Goal: Information Seeking & Learning: Check status

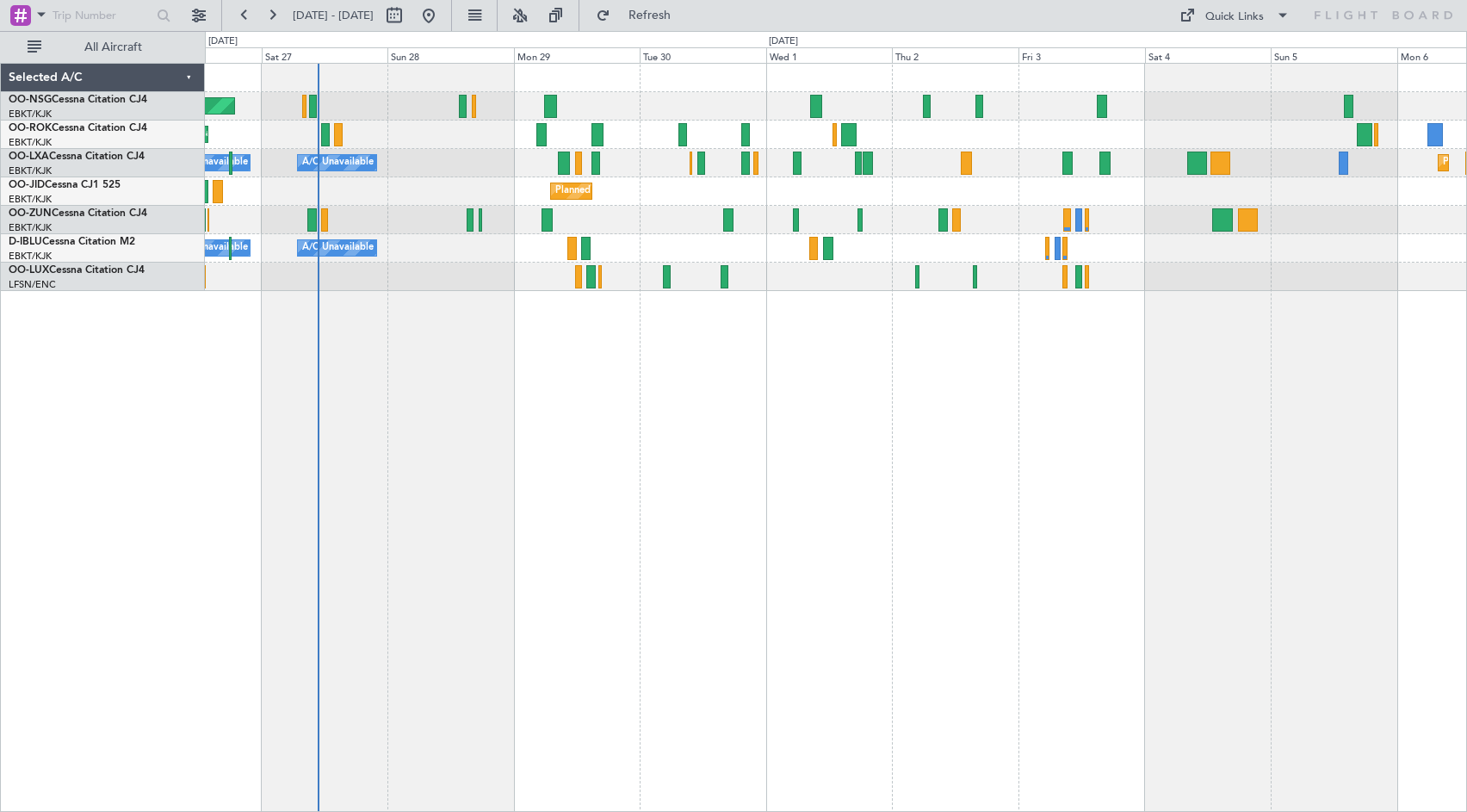
click at [738, 450] on div "Planned Maint [GEOGRAPHIC_DATA] ([GEOGRAPHIC_DATA]) Planned Maint [GEOGRAPHIC_D…" at bounding box center [836, 437] width 1262 height 749
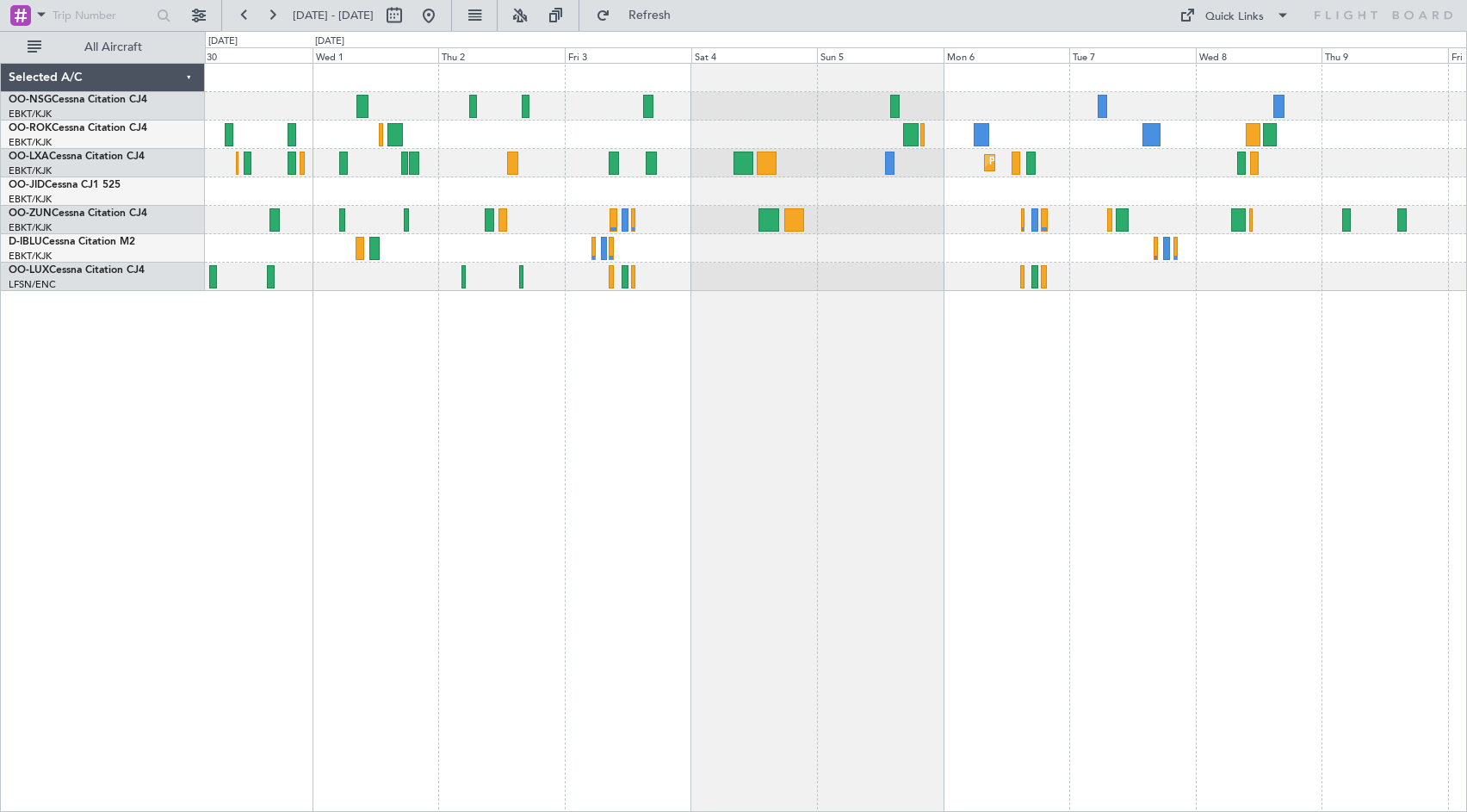
click at [623, 190] on div "Planned Maint Kortrijk-[GEOGRAPHIC_DATA]" at bounding box center [835, 192] width 1261 height 29
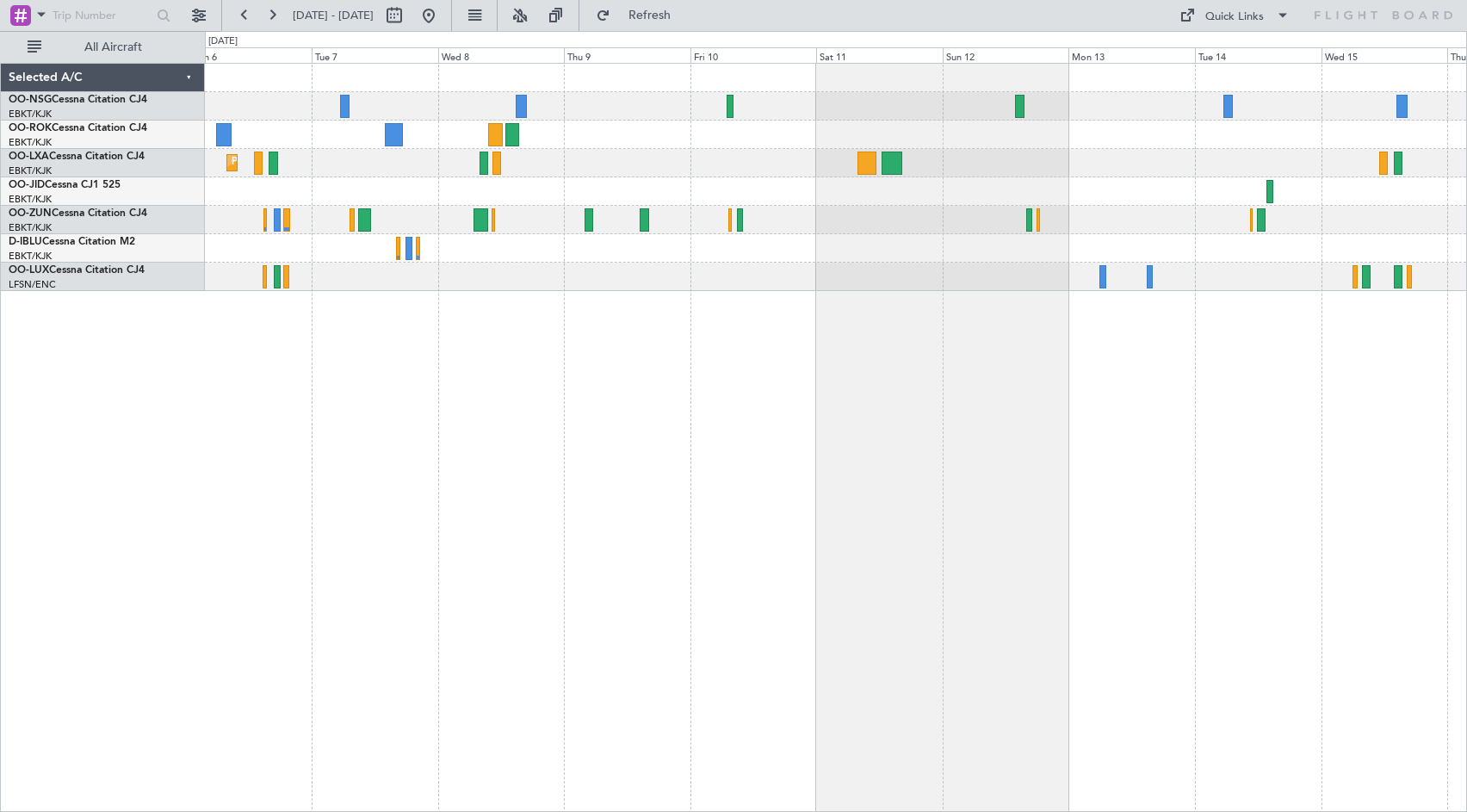
click at [616, 109] on div at bounding box center [835, 106] width 1261 height 29
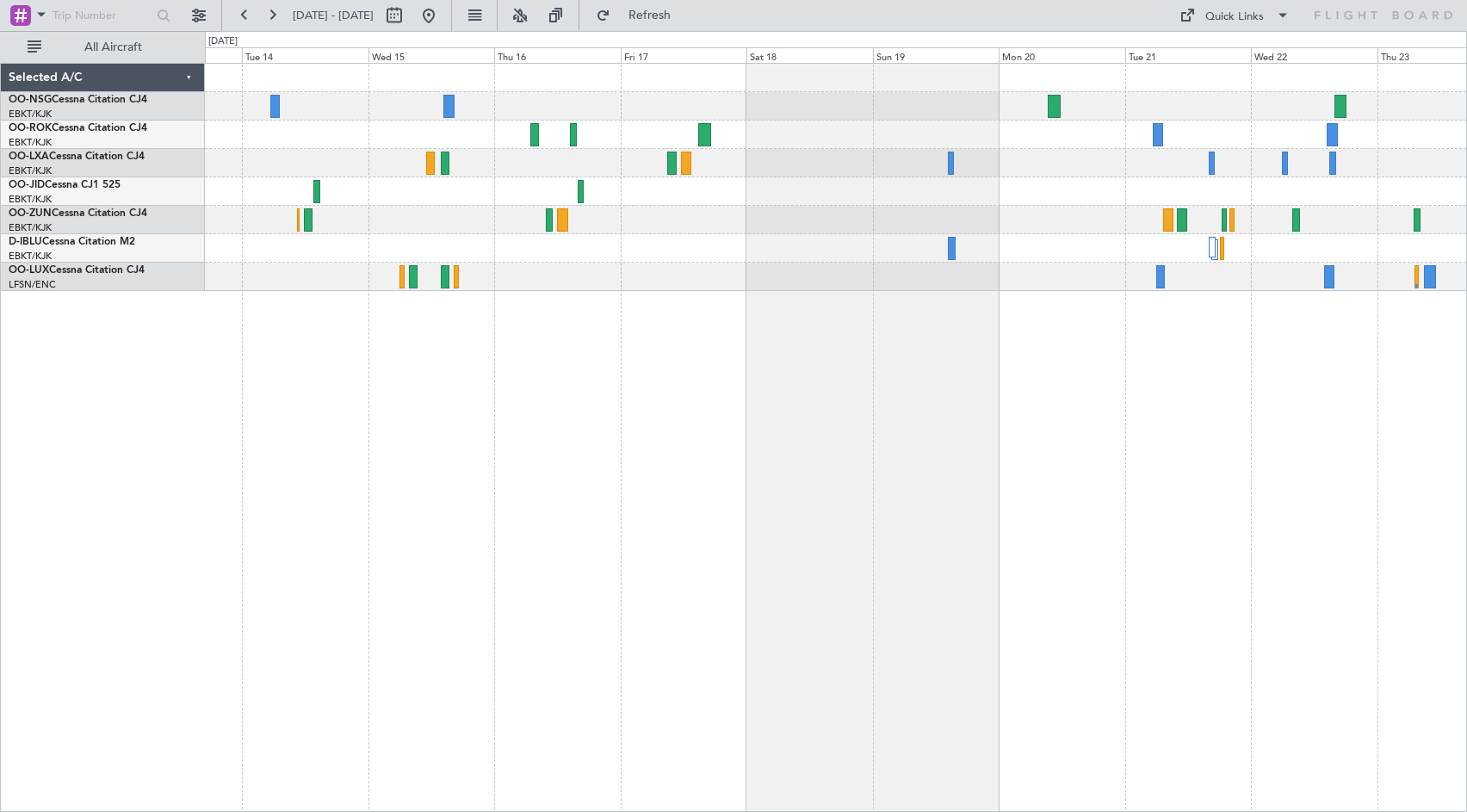
click at [170, 145] on div "No Crew No Crew Selected A/C OO-NSG Cessna Citation CJ4 EBKT/KJK [GEOGRAPHIC_DA…" at bounding box center [733, 421] width 1467 height 780
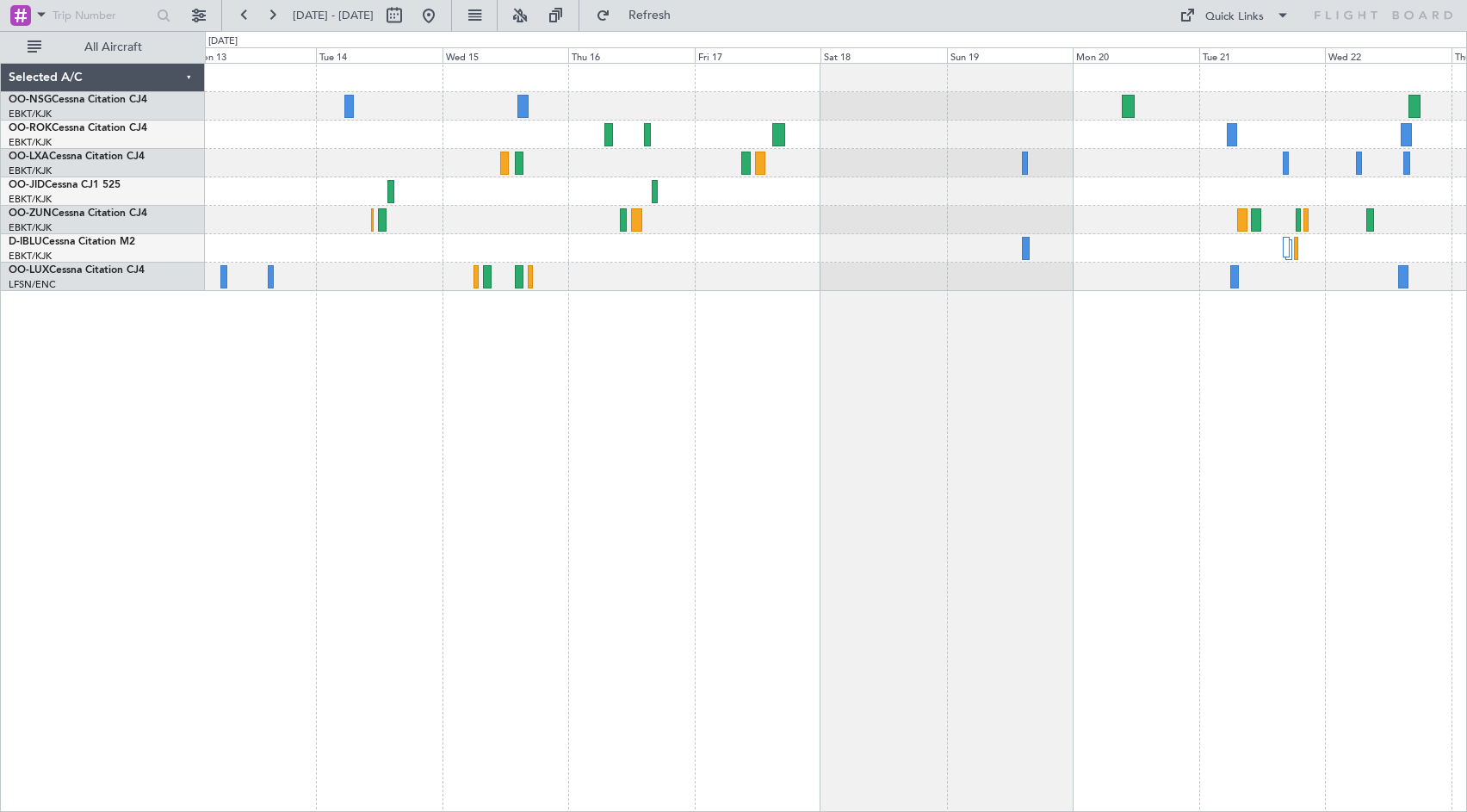
click at [441, 191] on div "No Crew" at bounding box center [835, 192] width 1261 height 29
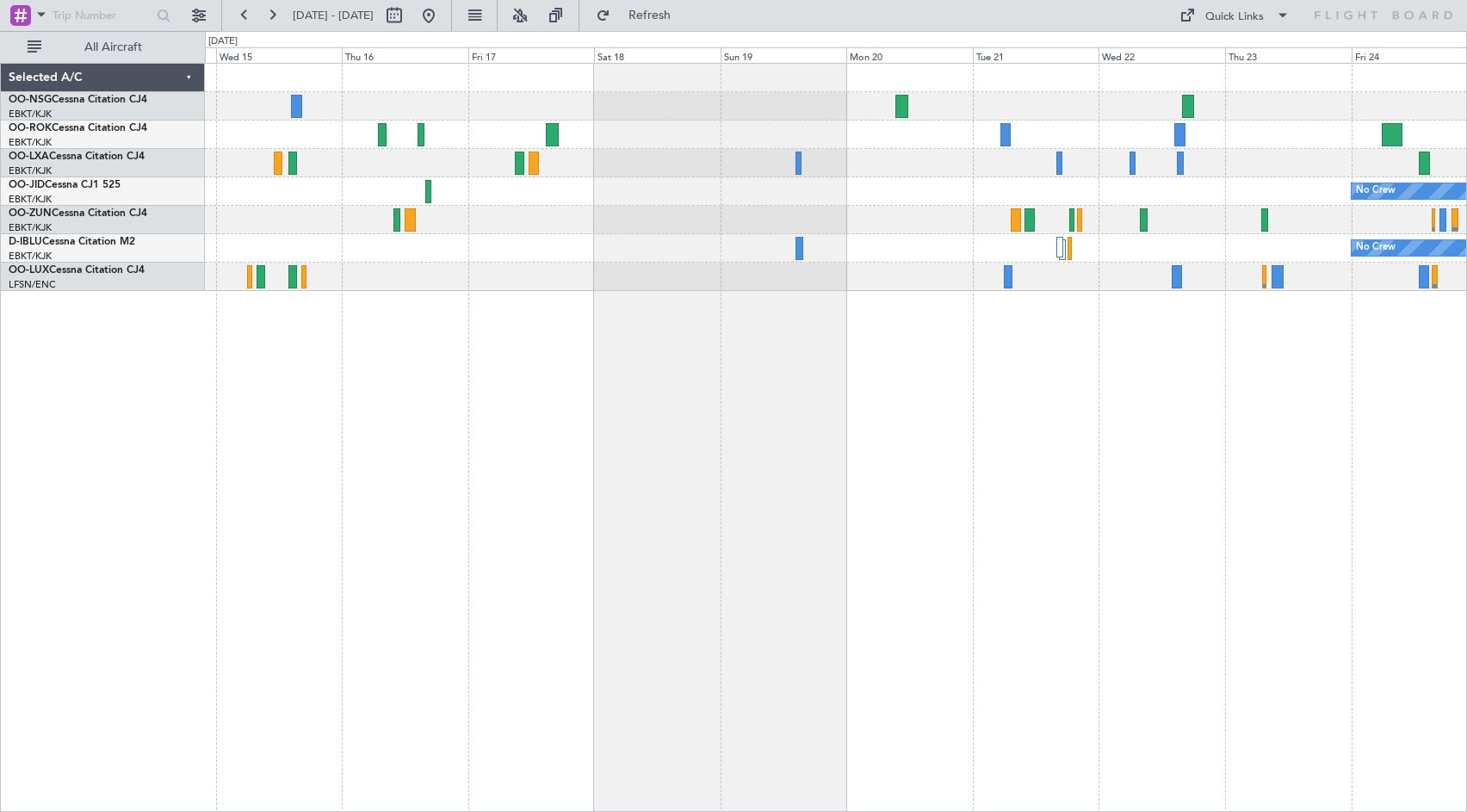
click at [281, 237] on div "No Crew No Crew" at bounding box center [835, 178] width 1261 height 227
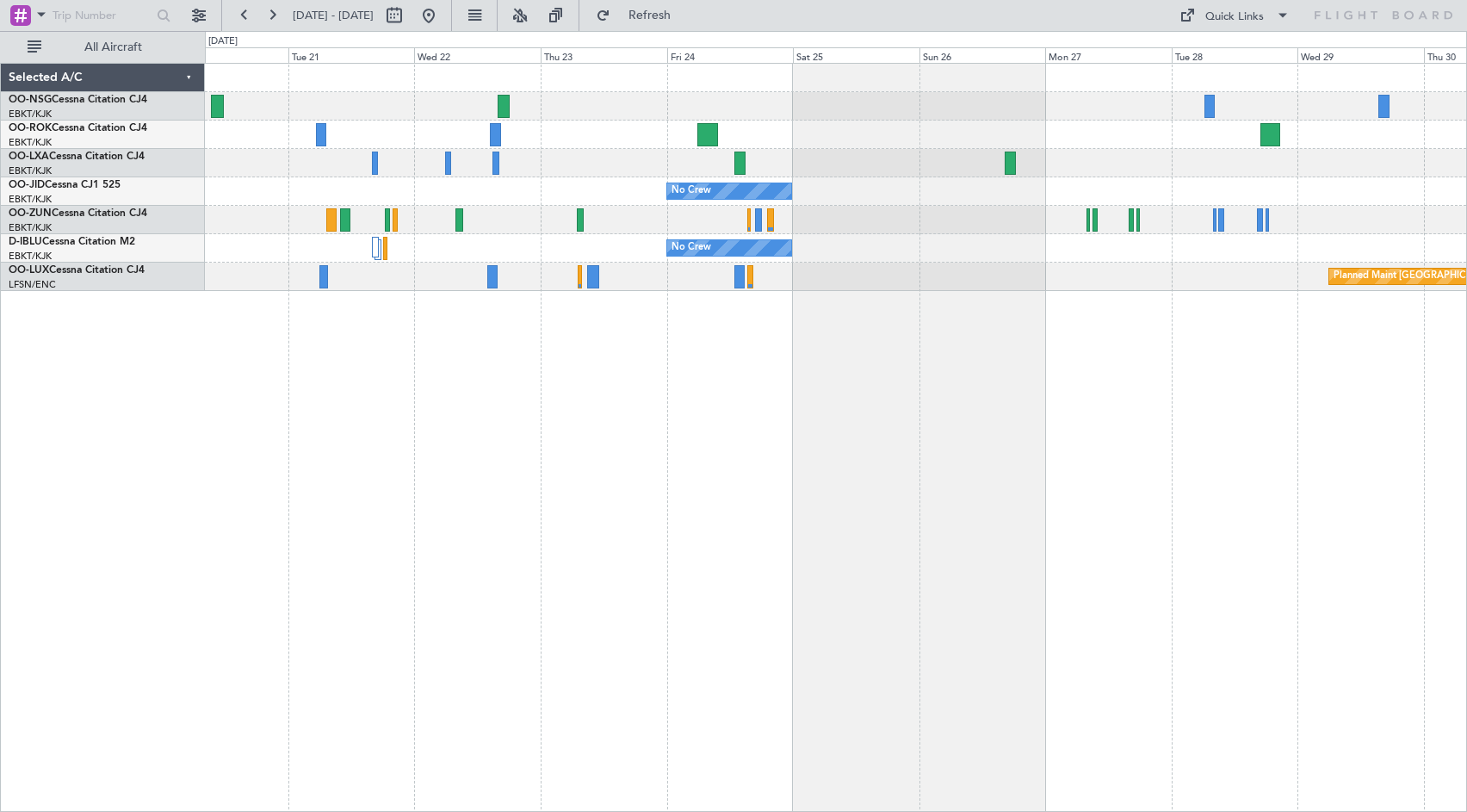
click at [483, 359] on div "No Crew No Crew Planned Maint [GEOGRAPHIC_DATA] ([GEOGRAPHIC_DATA])" at bounding box center [836, 437] width 1262 height 749
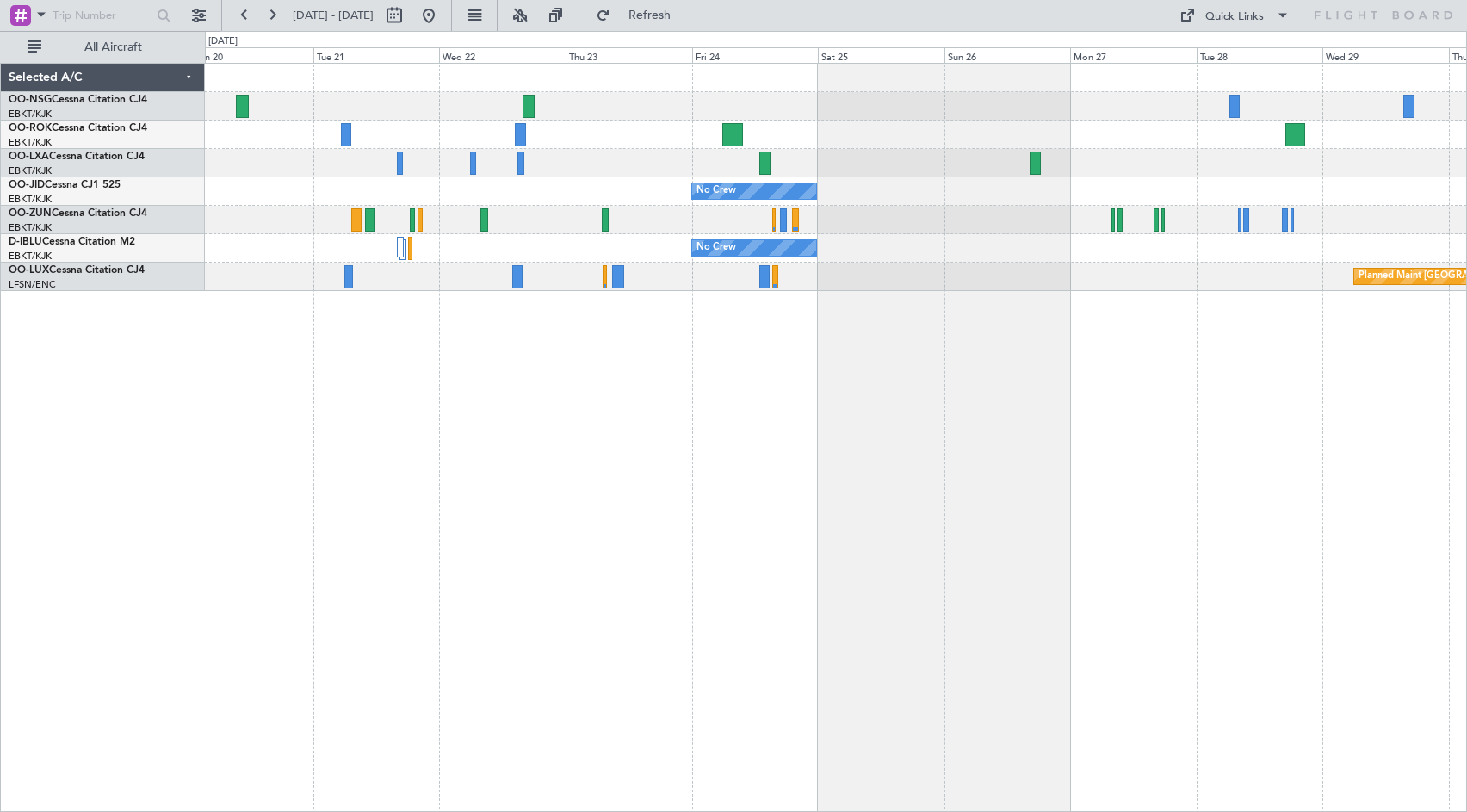
click at [448, 442] on div "No Crew No Crew Planned Maint [GEOGRAPHIC_DATA] ([GEOGRAPHIC_DATA])" at bounding box center [836, 437] width 1262 height 749
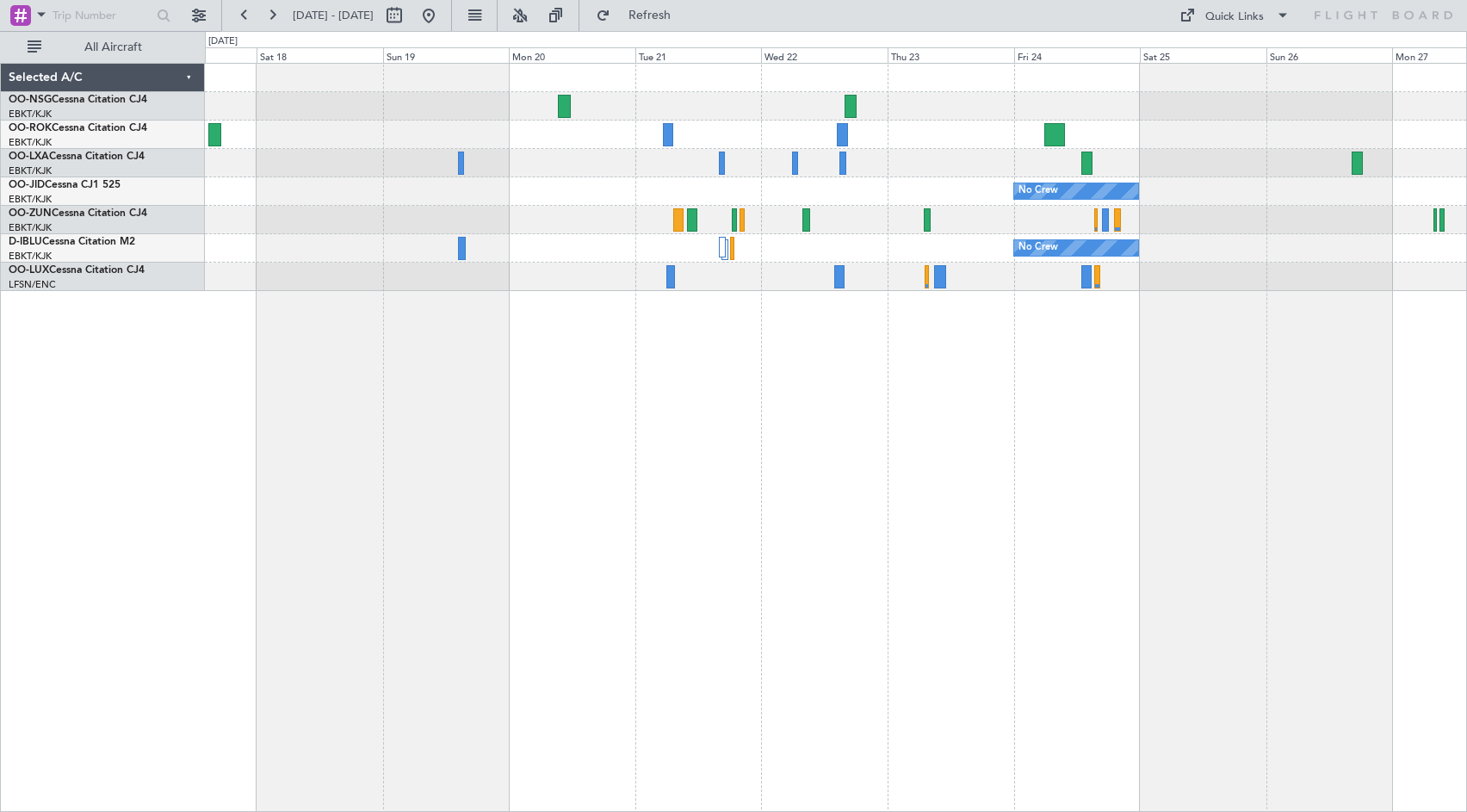
click at [1242, 506] on div "No Crew No Crew Planned Maint [GEOGRAPHIC_DATA] ([GEOGRAPHIC_DATA])" at bounding box center [836, 437] width 1262 height 749
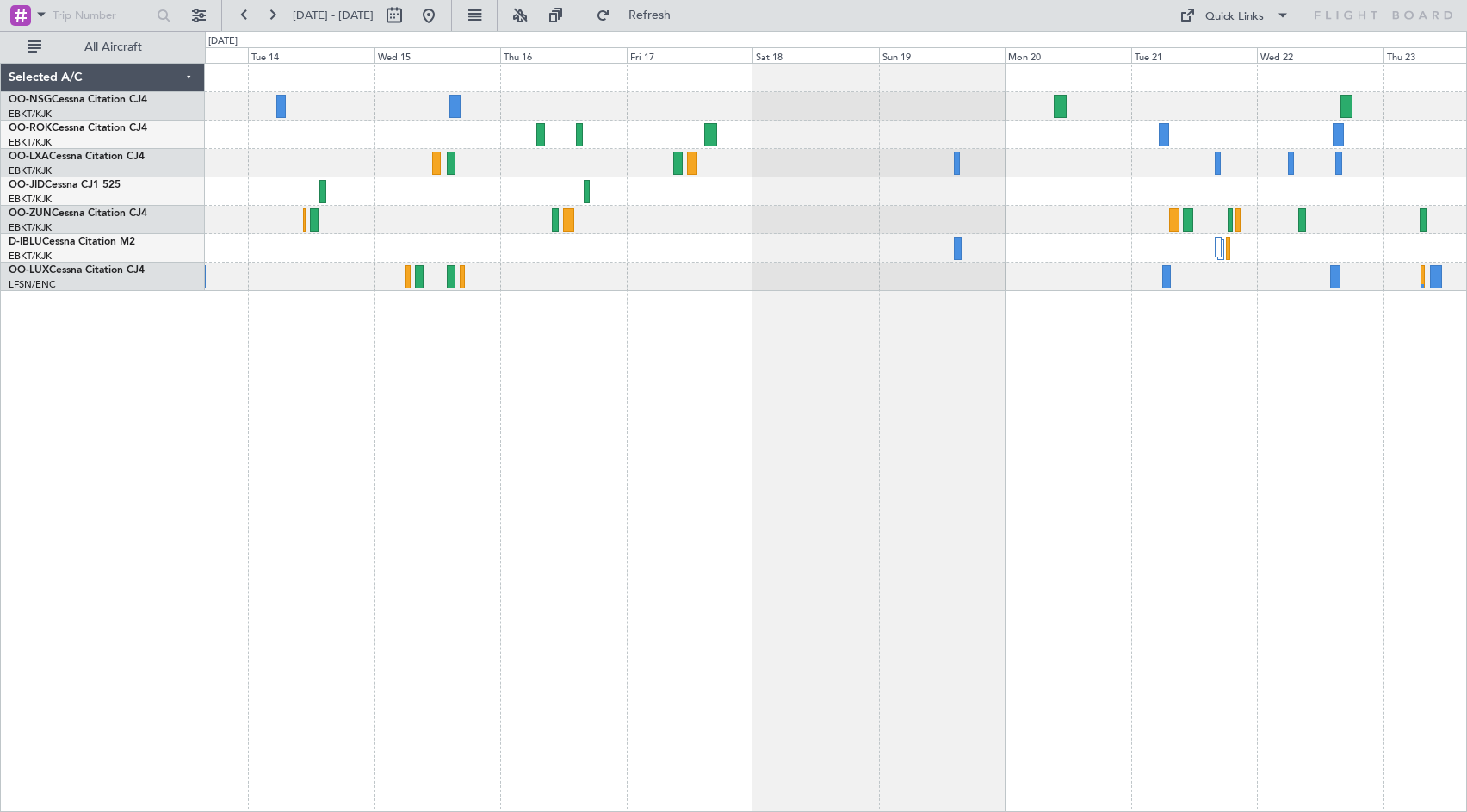
click at [866, 195] on div "No Crew No Crew" at bounding box center [835, 178] width 1261 height 227
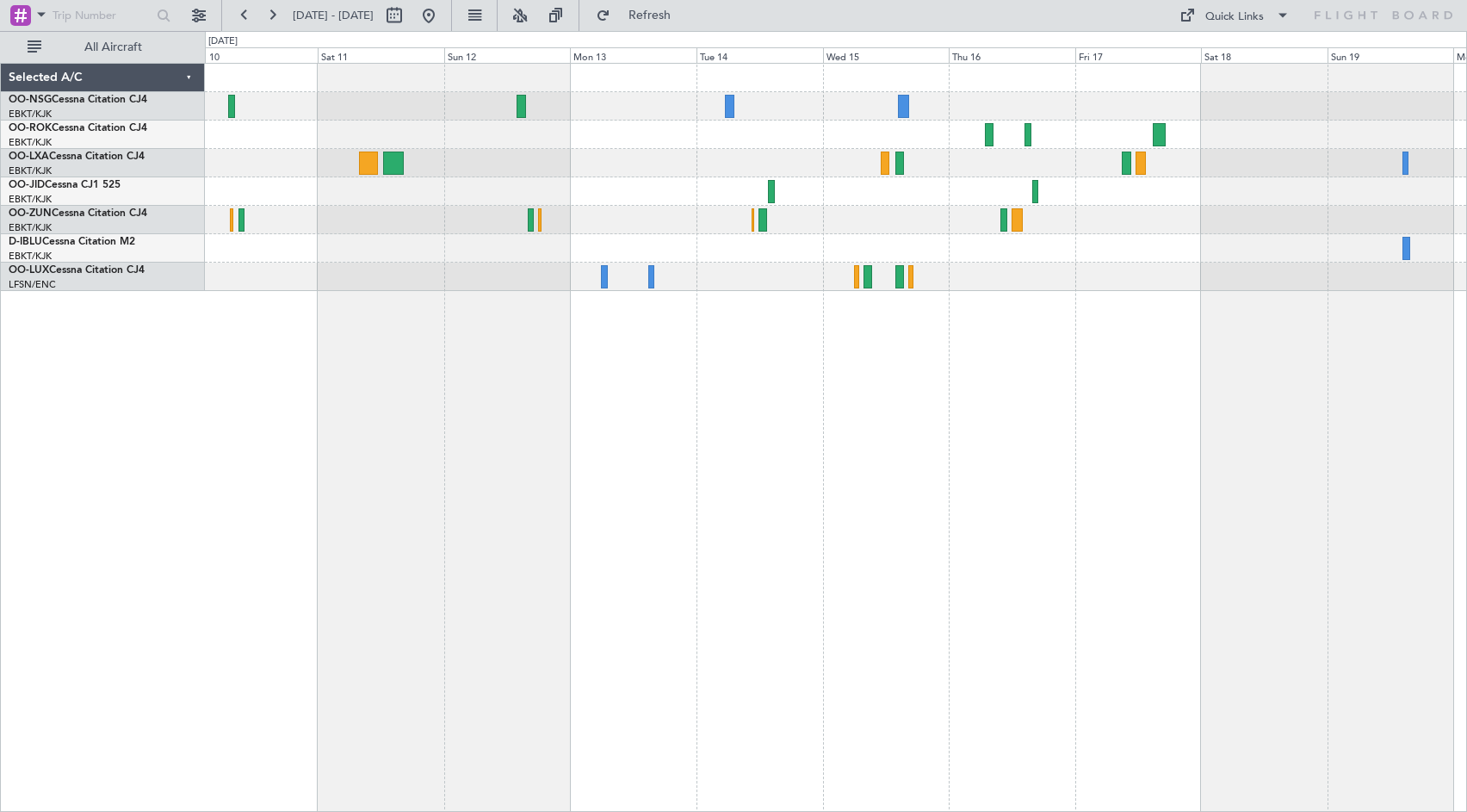
click at [1069, 315] on div at bounding box center [836, 437] width 1262 height 749
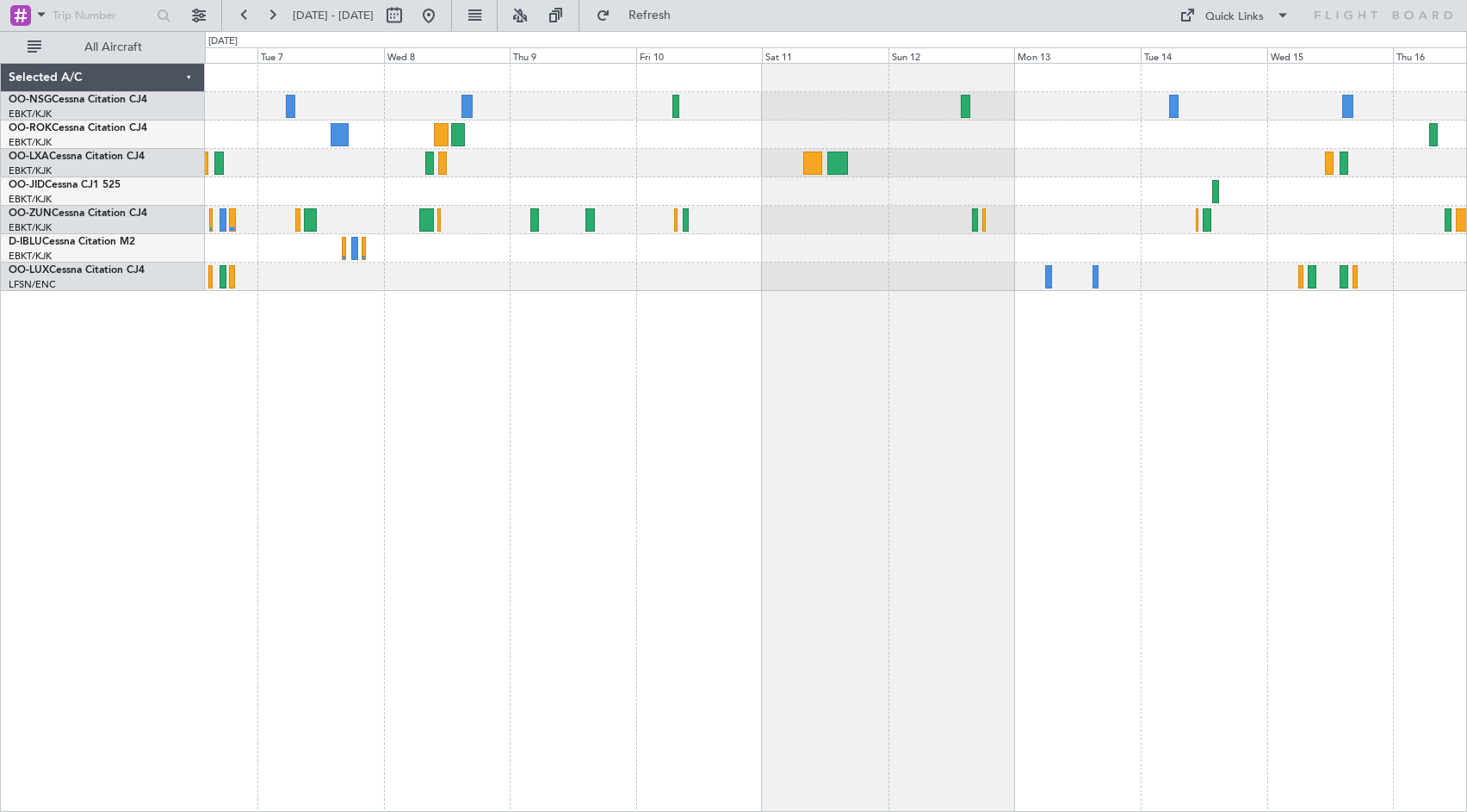
click at [1351, 406] on div "Planned Maint Kortrijk-[GEOGRAPHIC_DATA]" at bounding box center [836, 437] width 1262 height 749
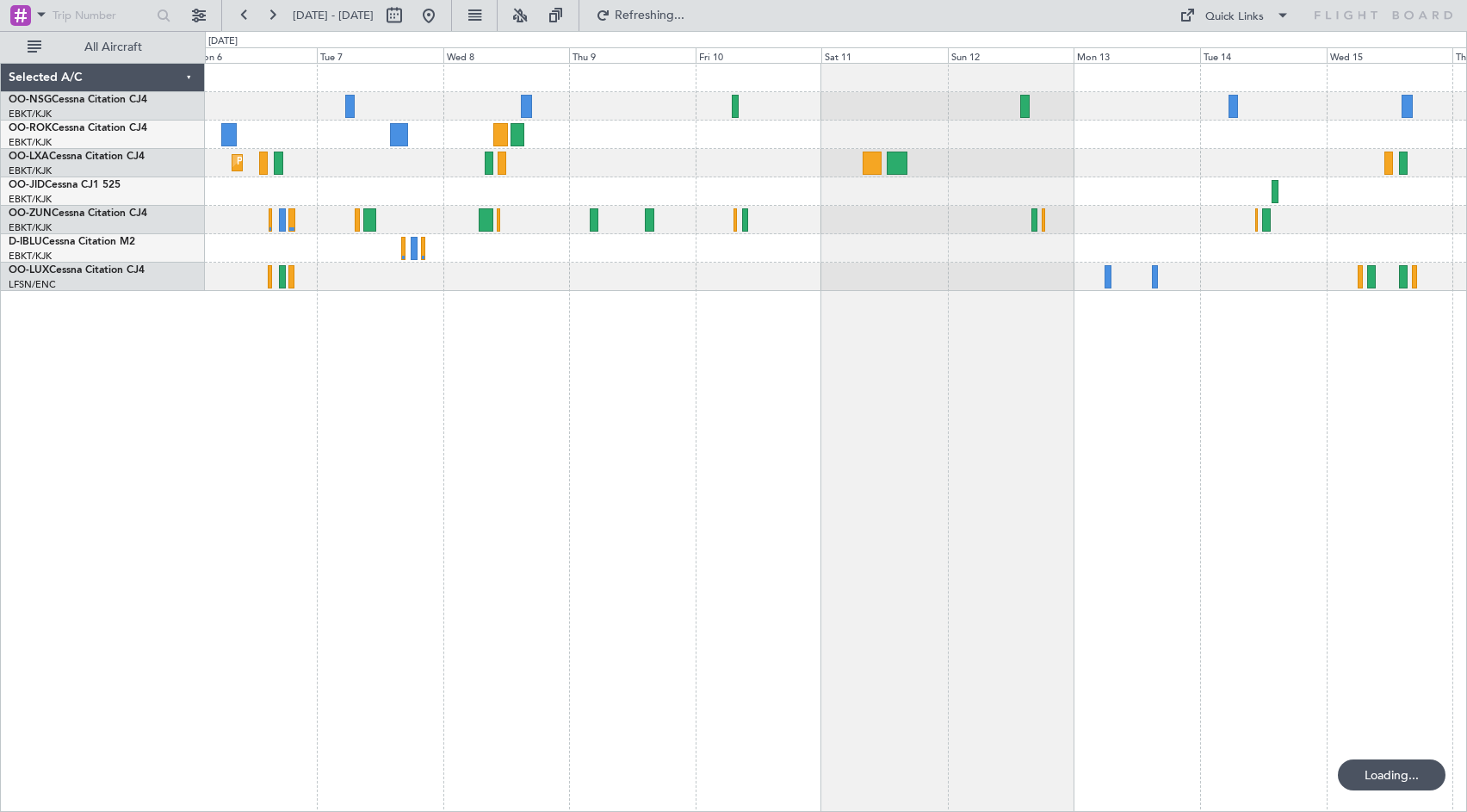
click at [667, 369] on div "Planned Maint Kortrijk-[GEOGRAPHIC_DATA]" at bounding box center [836, 437] width 1262 height 749
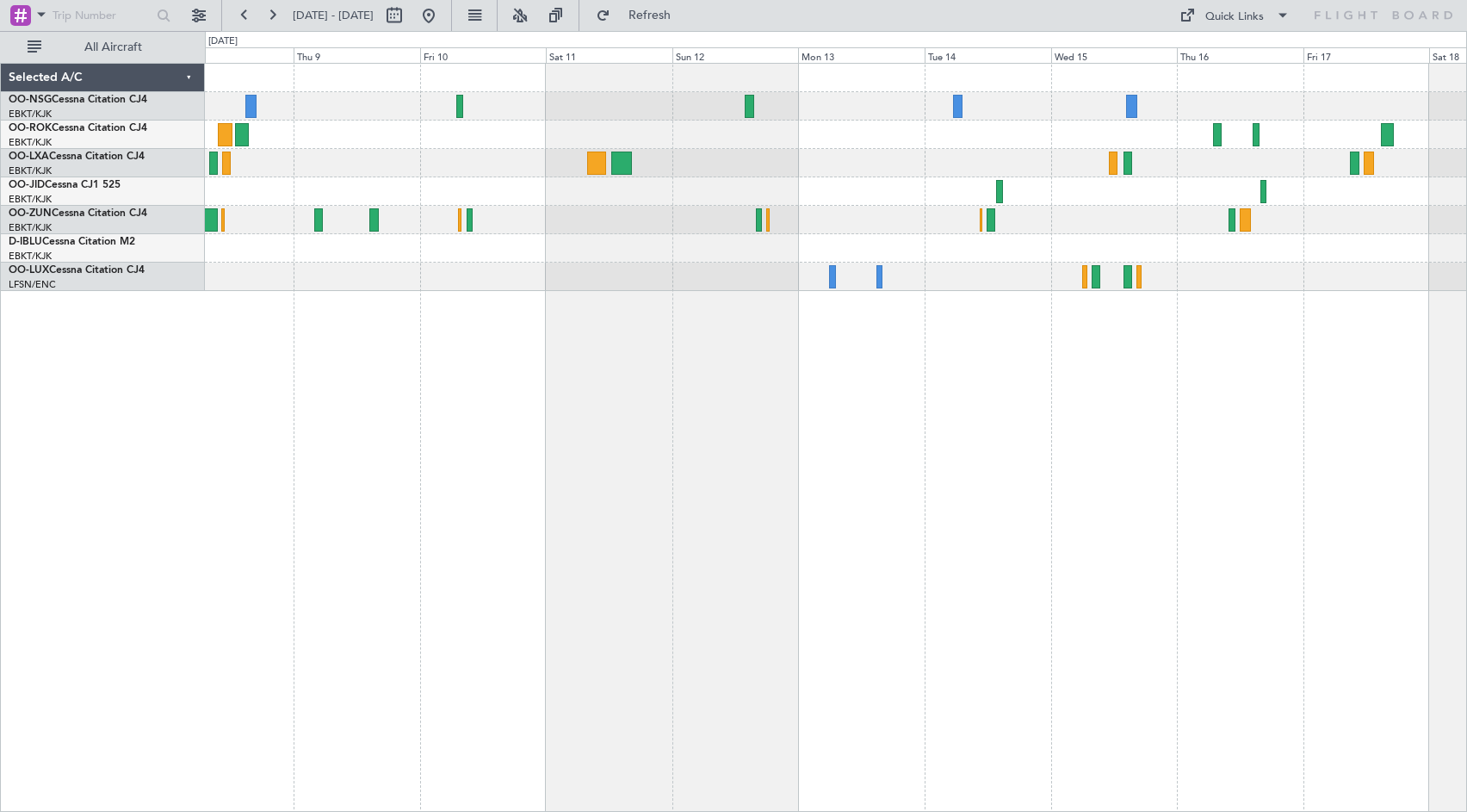
click at [1084, 225] on div at bounding box center [835, 220] width 1261 height 29
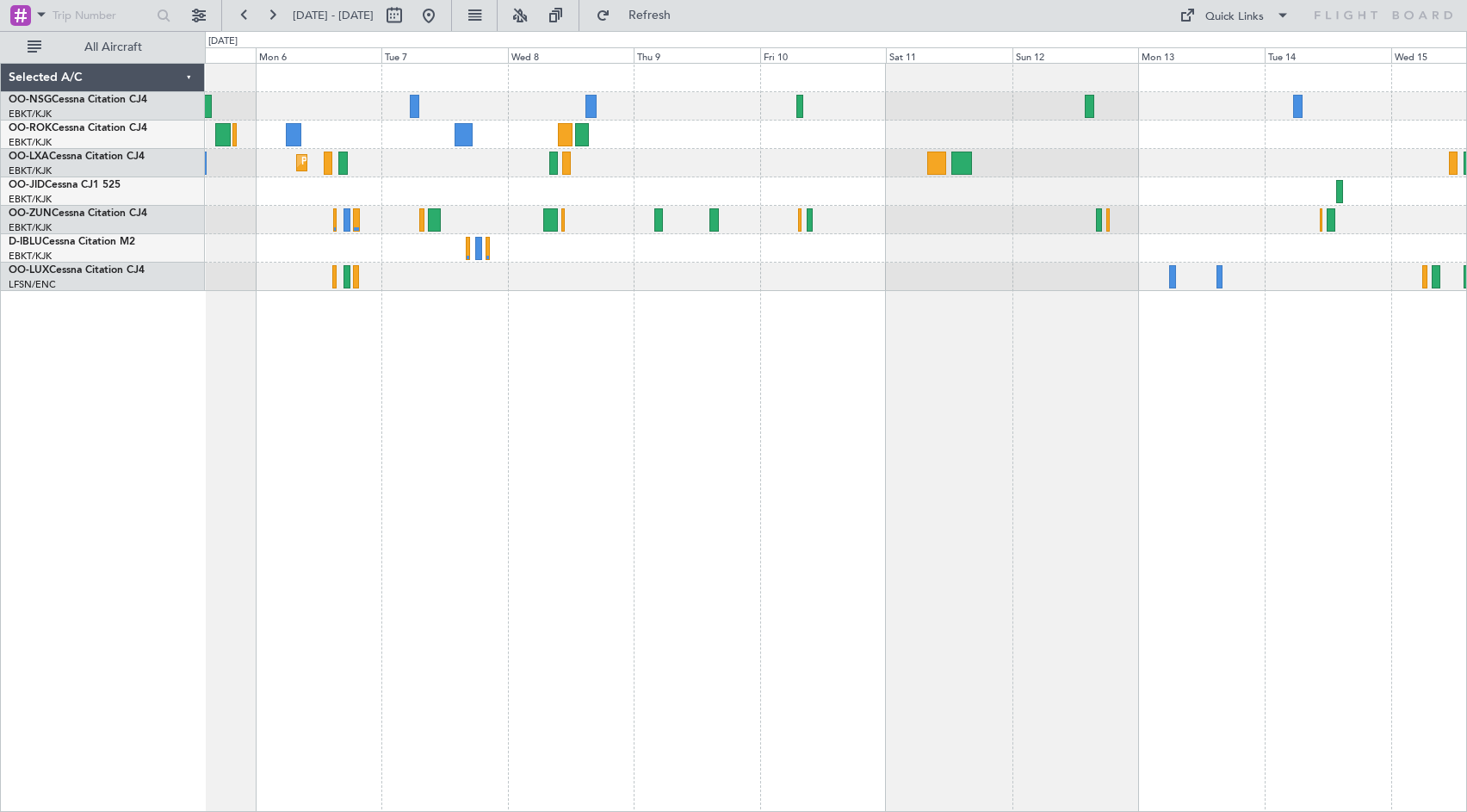
click at [1145, 199] on div at bounding box center [835, 192] width 1261 height 29
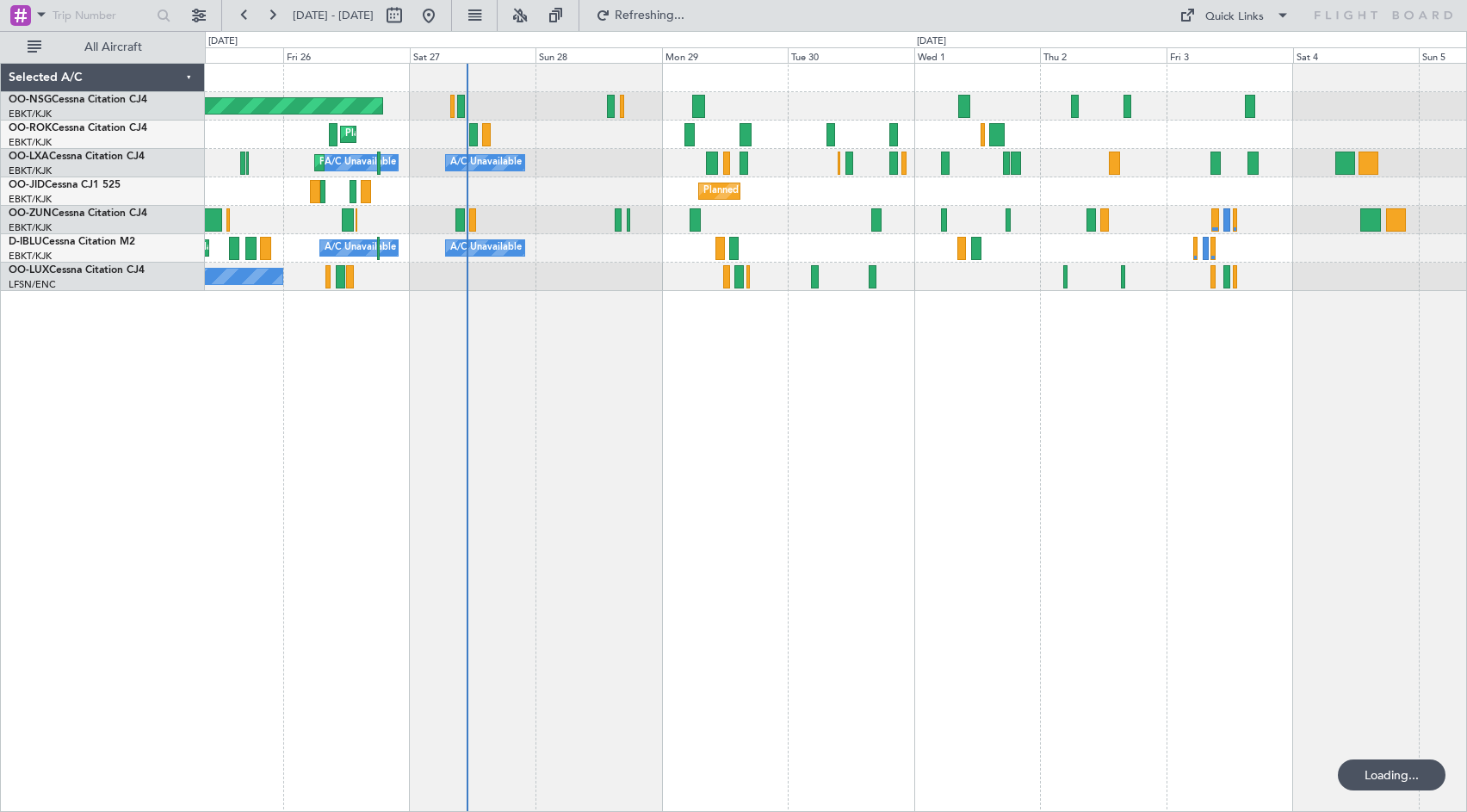
click at [1129, 368] on div "Planned Maint [GEOGRAPHIC_DATA] ([GEOGRAPHIC_DATA]) Planned Maint [GEOGRAPHIC_D…" at bounding box center [836, 437] width 1262 height 749
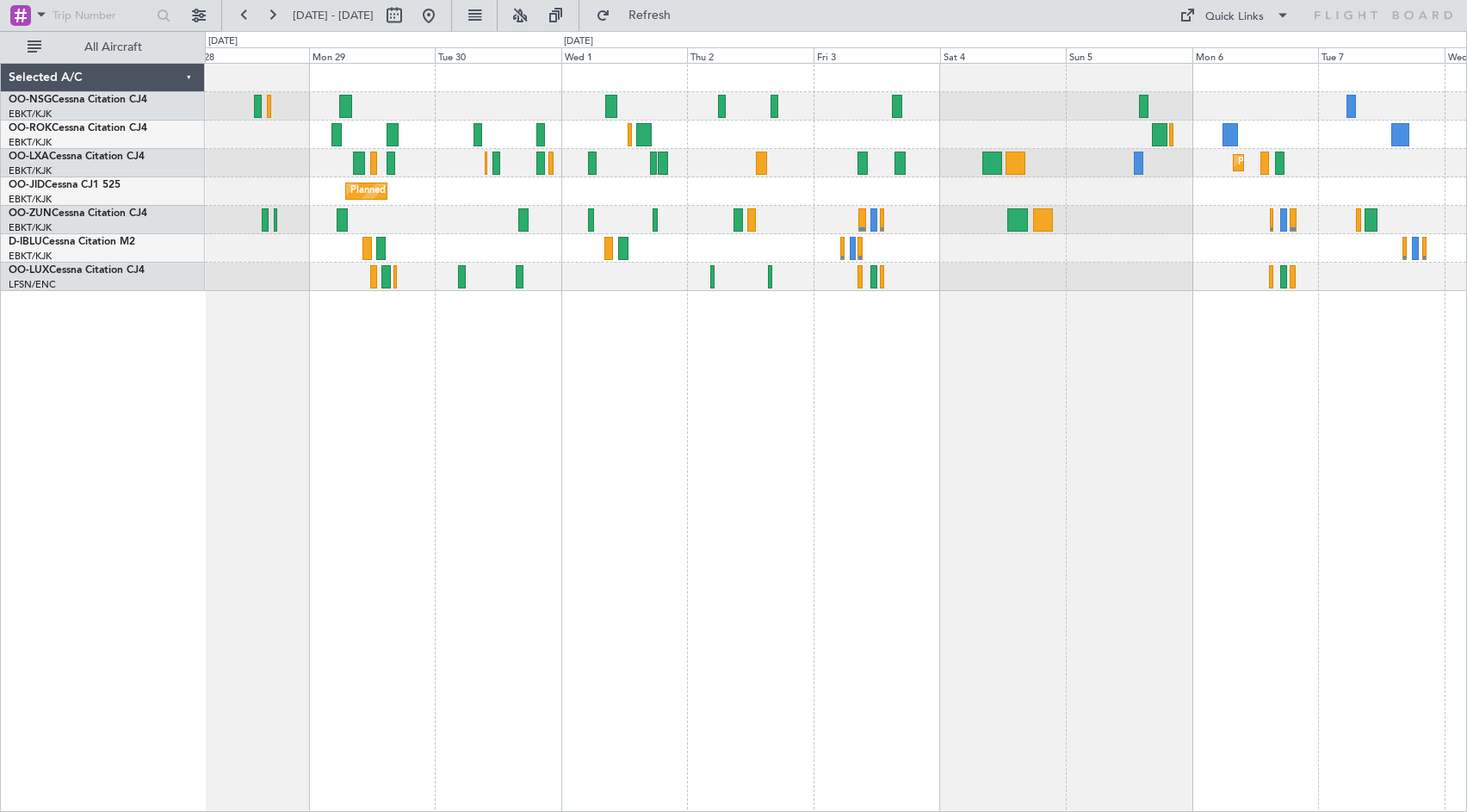
click at [980, 129] on div "Planned Maint [GEOGRAPHIC_DATA] ([GEOGRAPHIC_DATA]) Planned Maint [GEOGRAPHIC_D…" at bounding box center [835, 178] width 1261 height 227
